Goal: Navigation & Orientation: Find specific page/section

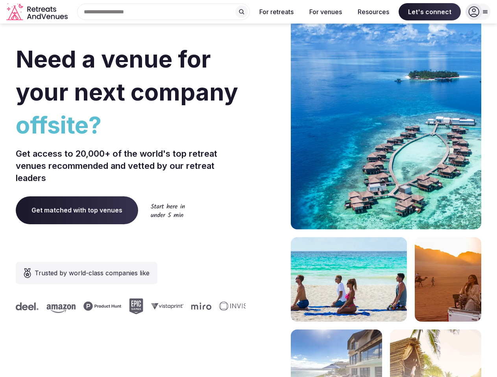
click at [248, 189] on div "Need a venue for your next company offsite? Get access to 20,000+ of the world'…" at bounding box center [248, 235] width 465 height 474
click at [164, 12] on div "Search Popular Destinations [GEOGRAPHIC_DATA], [GEOGRAPHIC_DATA] [GEOGRAPHIC_DA…" at bounding box center [160, 12] width 179 height 17
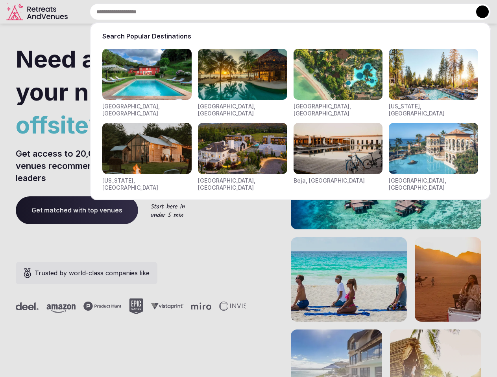
click at [241, 12] on input "text" at bounding box center [290, 12] width 401 height 17
click at [276, 12] on input "text" at bounding box center [290, 12] width 401 height 17
click at [325, 12] on input "text" at bounding box center [290, 12] width 401 height 17
click at [373, 12] on input "text" at bounding box center [290, 12] width 401 height 17
click at [429, 12] on input "text" at bounding box center [290, 12] width 401 height 17
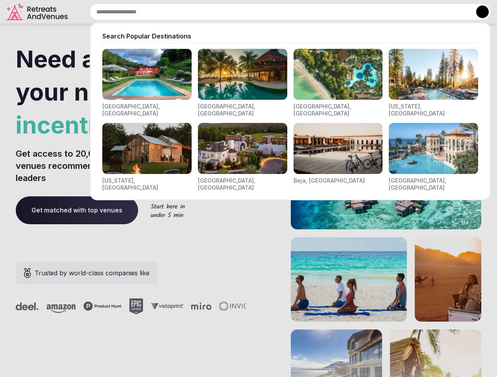
click at [478, 12] on button at bounding box center [482, 12] width 13 height 13
